Goal: Task Accomplishment & Management: Manage account settings

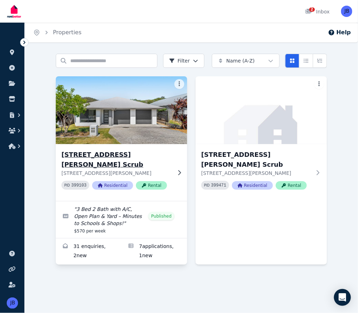
click at [82, 169] on p "[STREET_ADDRESS][PERSON_NAME]" at bounding box center [116, 172] width 110 height 7
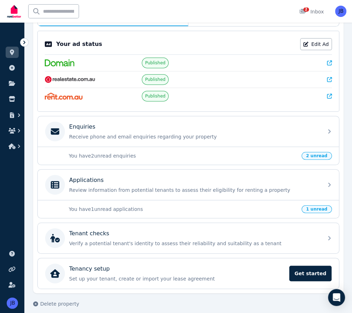
scroll to position [138, 0]
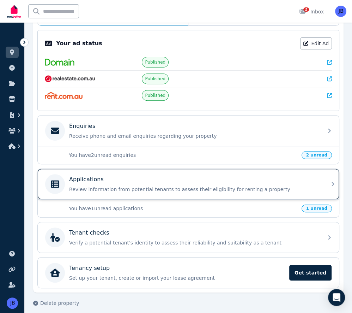
click at [120, 186] on p "Review information from potential tenants to assess their eligibility for renti…" at bounding box center [194, 189] width 250 height 7
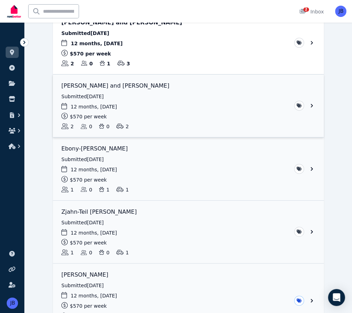
scroll to position [25, 0]
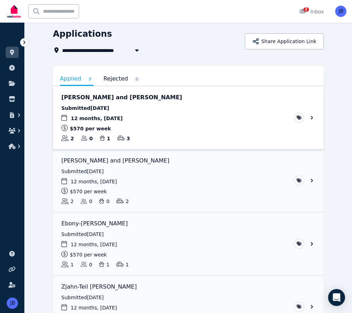
click at [166, 119] on link "View application: Emily Unterrheiner and Anton Hart" at bounding box center [188, 117] width 271 height 63
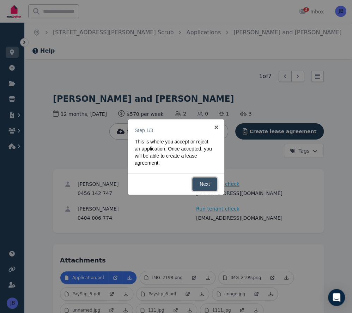
click at [207, 183] on link "Next" at bounding box center [204, 184] width 25 height 14
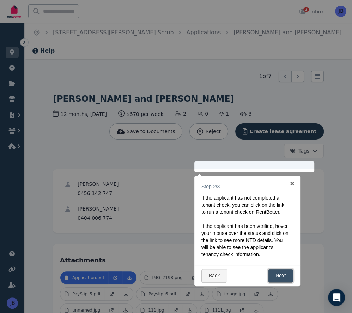
click at [280, 275] on link "Next" at bounding box center [280, 275] width 25 height 14
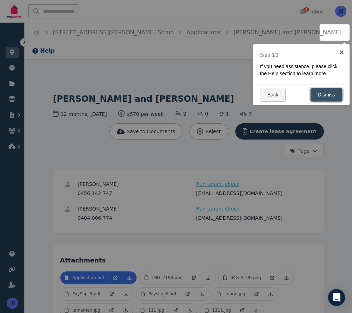
click at [328, 94] on link "Dismiss" at bounding box center [326, 95] width 32 height 14
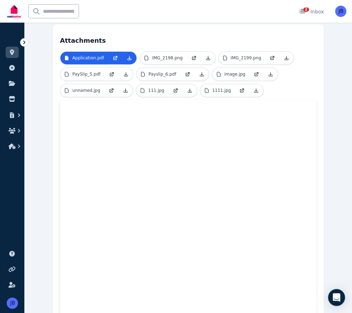
scroll to position [217, 0]
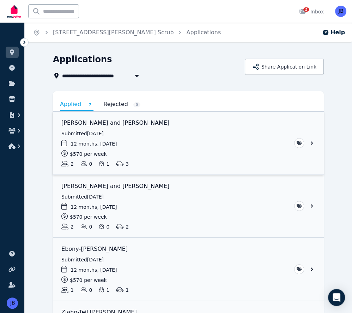
click at [146, 139] on link "View application: Emily Unterrheiner and Anton Hart" at bounding box center [188, 142] width 271 height 63
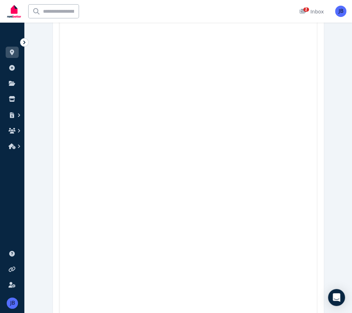
scroll to position [934, 0]
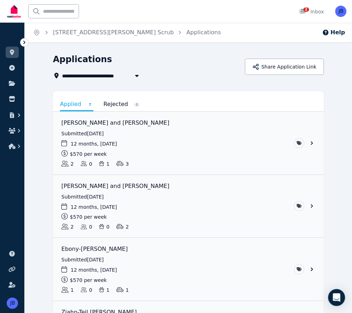
click at [26, 43] on icon at bounding box center [24, 42] width 7 height 7
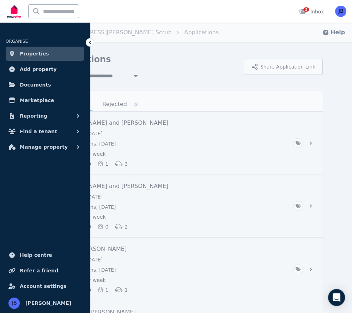
click at [121, 37] on ol "Home [STREET_ADDRESS][PERSON_NAME] Scrub Applications" at bounding box center [125, 33] width 205 height 20
click at [120, 31] on link "[STREET_ADDRESS][PERSON_NAME] Scrub" at bounding box center [111, 32] width 121 height 7
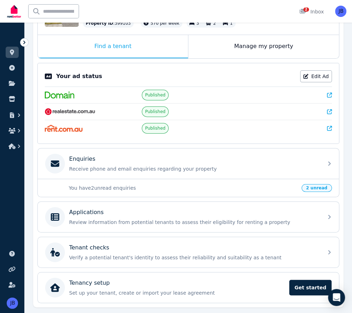
scroll to position [115, 0]
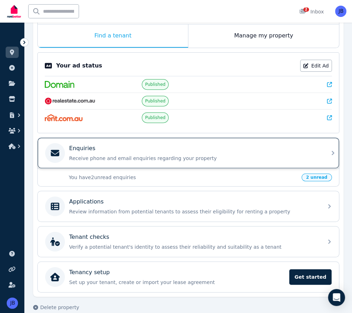
click at [150, 155] on p "Receive phone and email enquiries regarding your property" at bounding box center [194, 158] width 250 height 7
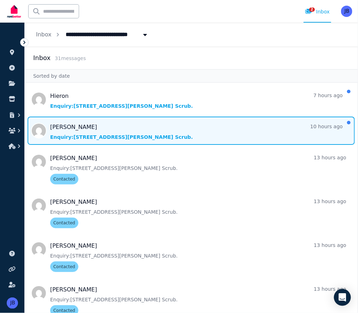
click at [133, 143] on span "Message list" at bounding box center [191, 130] width 333 height 28
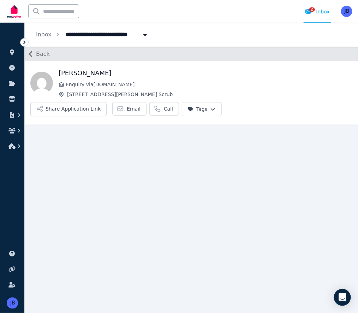
click at [131, 83] on span "Enquiry via [DOMAIN_NAME]" at bounding box center [209, 84] width 286 height 7
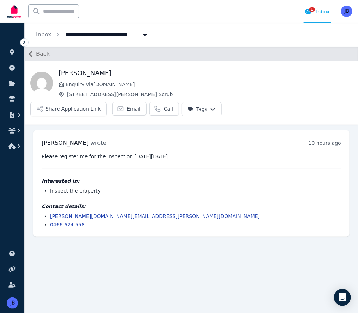
click at [24, 42] on icon at bounding box center [24, 42] width 7 height 7
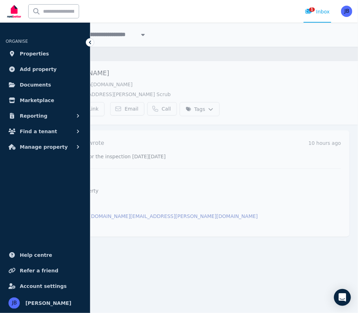
click at [153, 40] on ol "**********" at bounding box center [90, 35] width 135 height 24
click at [109, 38] on span "[STREET_ADDRESS][PERSON_NAME] Scrub" at bounding box center [126, 33] width 134 height 11
type input "**********"
click at [224, 55] on div "Back" at bounding box center [190, 54] width 335 height 14
click at [320, 80] on html "**********" at bounding box center [179, 156] width 358 height 313
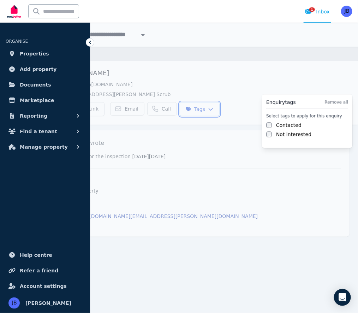
click at [196, 47] on html "**********" at bounding box center [179, 156] width 358 height 313
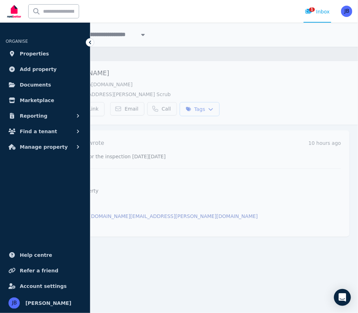
click at [92, 42] on icon at bounding box center [89, 42] width 7 height 7
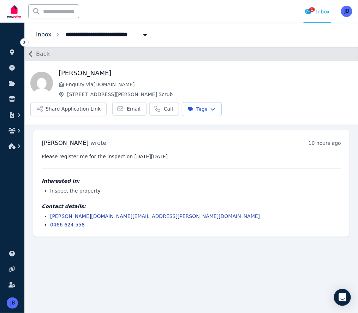
click at [40, 36] on link "Inbox" at bounding box center [44, 34] width 16 height 7
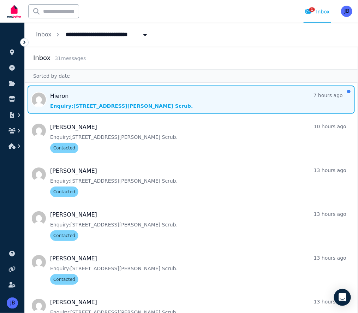
click at [121, 92] on span "Message list" at bounding box center [191, 99] width 333 height 28
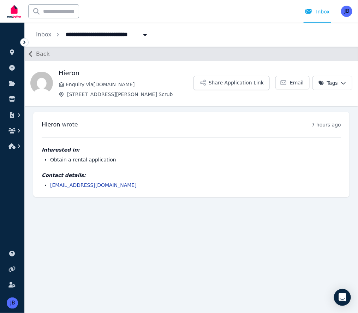
click at [68, 72] on h1 "Hieron" at bounding box center [126, 73] width 135 height 10
copy h1 "Hieron"
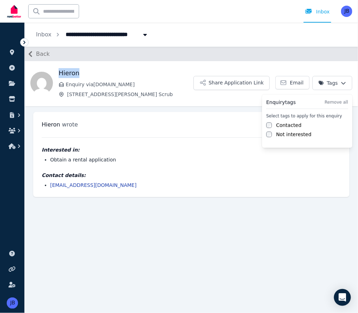
click at [329, 84] on html "**********" at bounding box center [179, 156] width 358 height 313
click at [26, 42] on html "**********" at bounding box center [179, 156] width 358 height 313
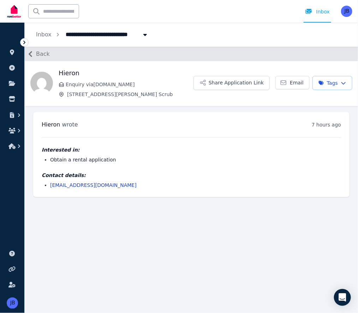
click at [43, 55] on span "Back" at bounding box center [43, 54] width 14 height 8
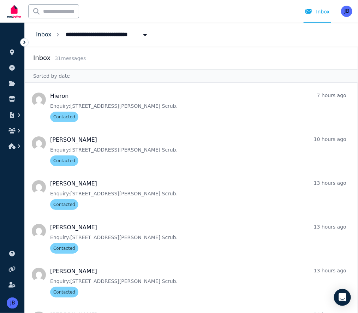
click at [42, 34] on link "Inbox" at bounding box center [44, 34] width 16 height 7
click at [28, 41] on icon at bounding box center [24, 42] width 7 height 7
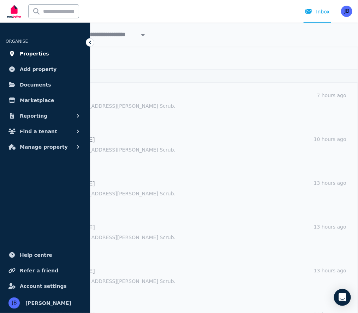
click at [37, 54] on span "Properties" at bounding box center [34, 53] width 29 height 8
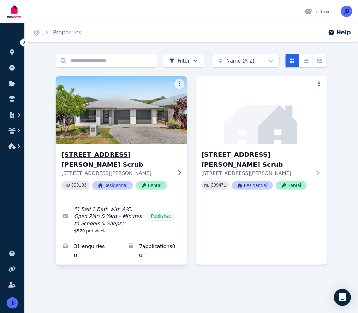
click at [122, 154] on h3 "[STREET_ADDRESS][PERSON_NAME] Scrub" at bounding box center [116, 160] width 110 height 20
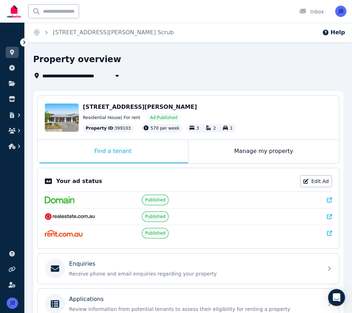
scroll to position [102, 0]
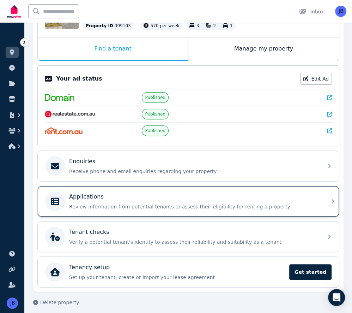
click at [155, 193] on div "Applications" at bounding box center [194, 196] width 250 height 8
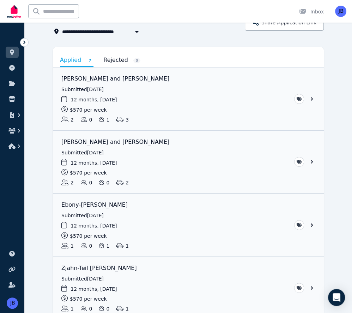
scroll to position [46, 0]
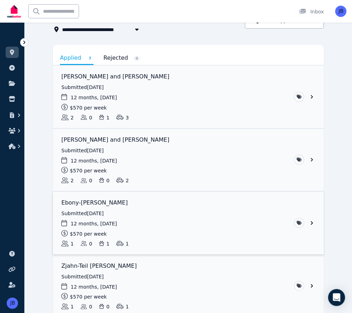
click at [157, 214] on link "View application: Ebony-Louise Wallace" at bounding box center [188, 222] width 271 height 63
